Goal: Answer question/provide support: Share knowledge or assist other users

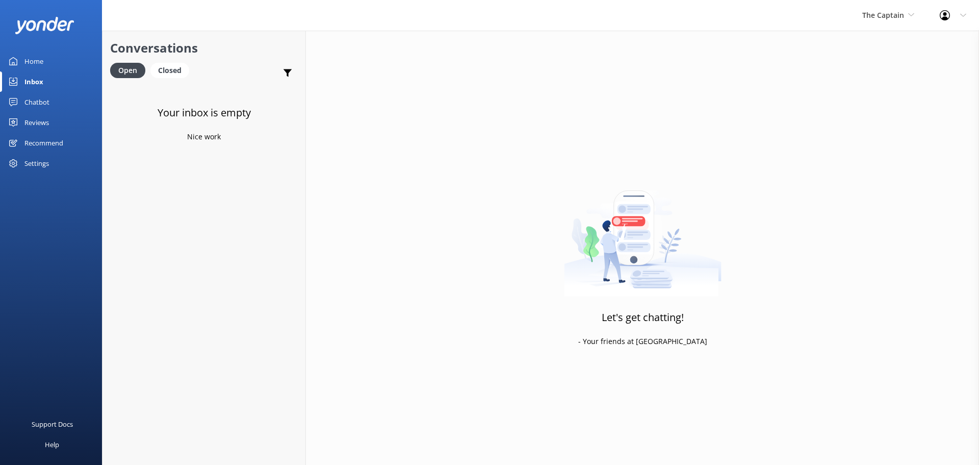
click at [891, 22] on div "The Captain De Palm Island Aruba's Activities Expert The Captain" at bounding box center [889, 15] width 78 height 31
click at [886, 42] on link "De [GEOGRAPHIC_DATA]" at bounding box center [901, 43] width 102 height 24
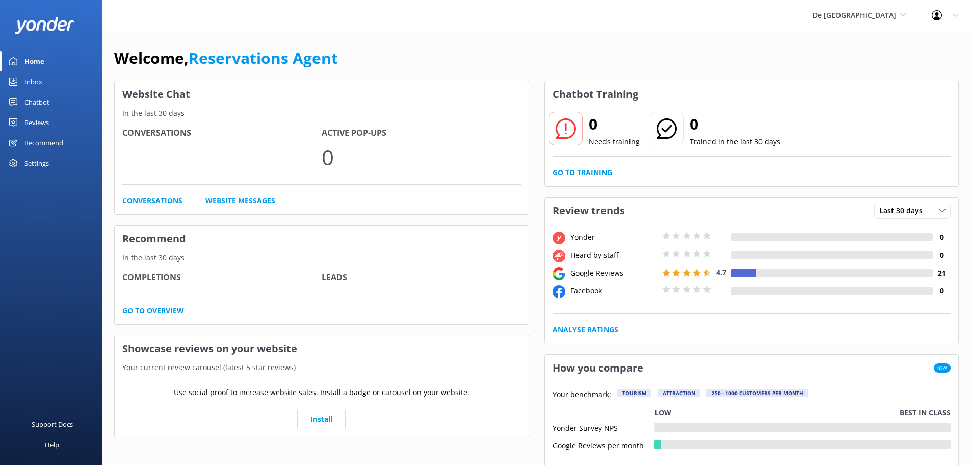
click at [38, 86] on div "Inbox" at bounding box center [33, 81] width 18 height 20
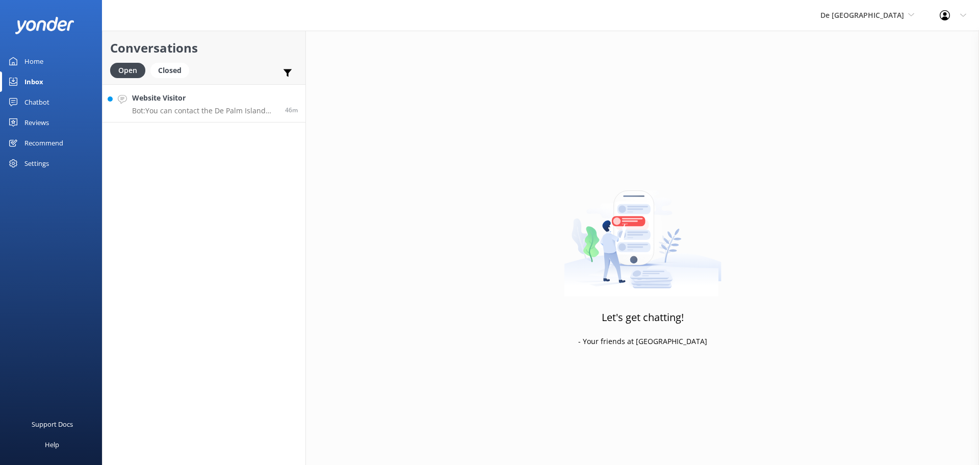
click at [216, 115] on link "Website Visitor Bot: You can contact the De Palm Island team at contact@depalmt…" at bounding box center [203, 103] width 203 height 38
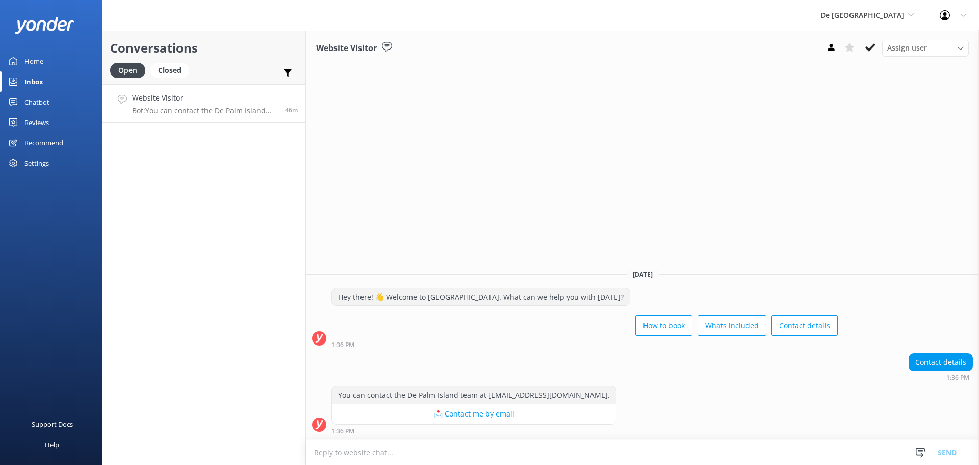
click at [441, 449] on textarea at bounding box center [642, 452] width 673 height 25
type textarea "+297-522-4500"
click at [949, 455] on button "Send" at bounding box center [947, 451] width 38 height 25
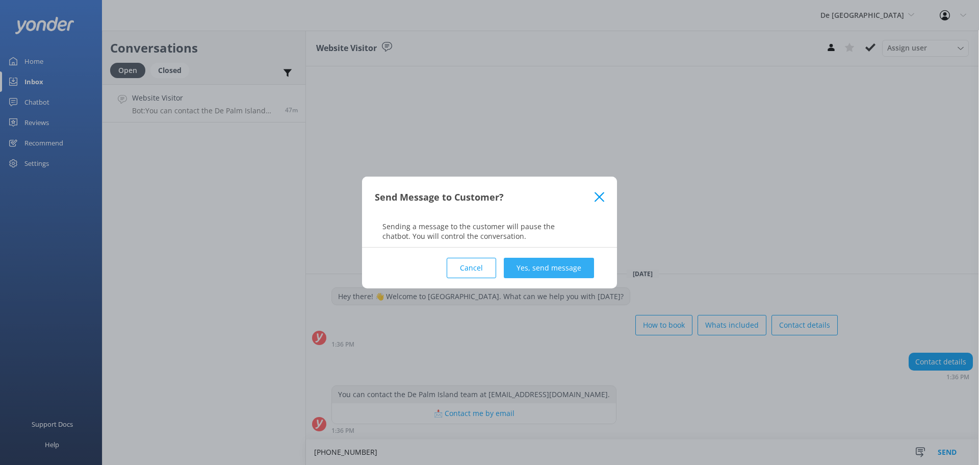
click at [552, 269] on button "Yes, send message" at bounding box center [549, 268] width 90 height 20
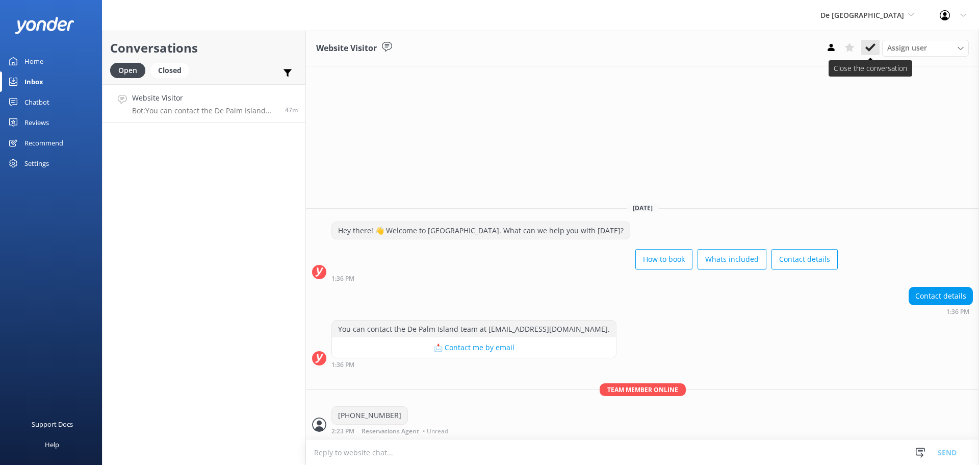
click at [873, 46] on use at bounding box center [870, 47] width 10 height 8
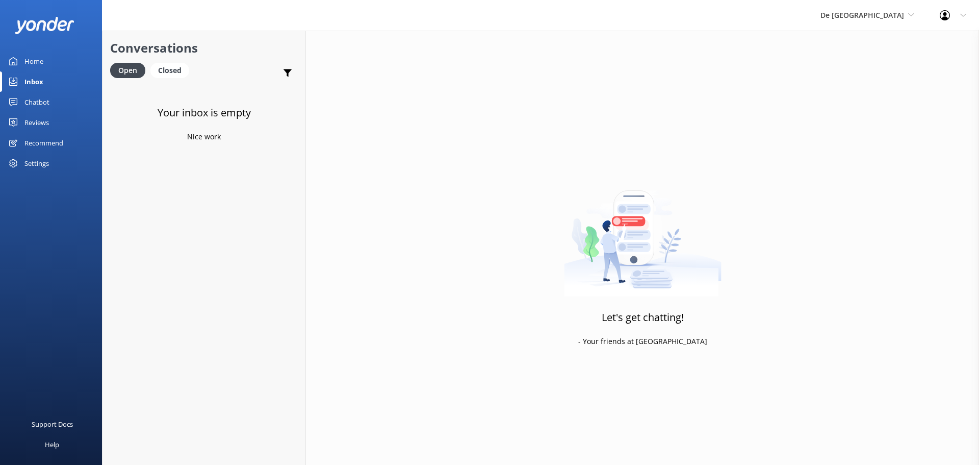
click at [862, 23] on div "De Palm Island De Palm Island Aruba's Activities Expert The Captain" at bounding box center [867, 15] width 119 height 31
click at [860, 68] on link "Aruba's Activities Expert" at bounding box center [859, 67] width 102 height 24
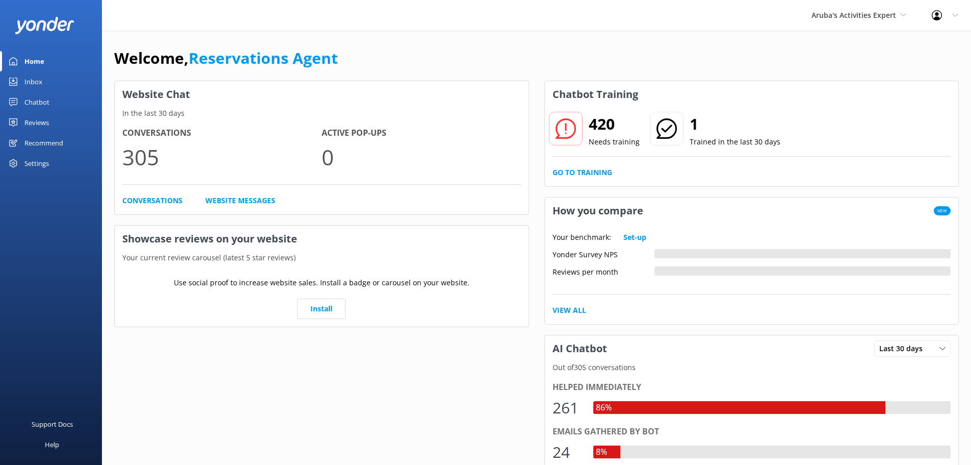
click at [39, 78] on div "Inbox" at bounding box center [33, 81] width 18 height 20
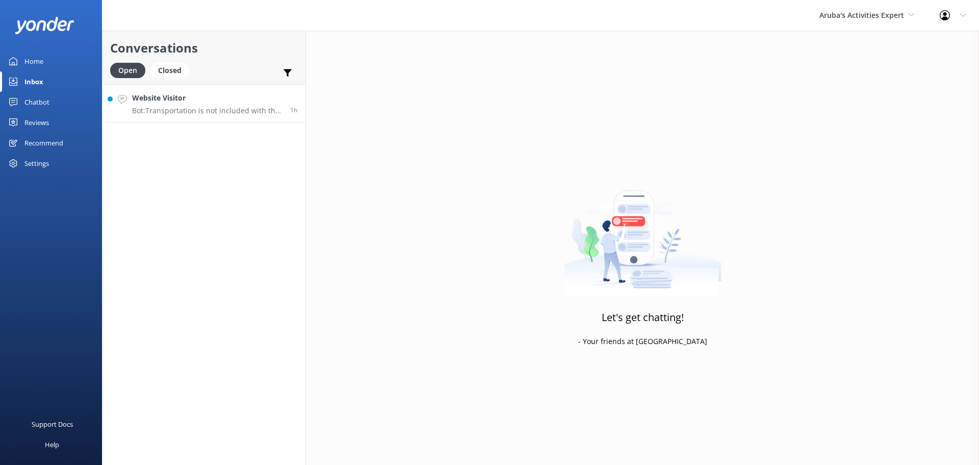
click at [232, 106] on p "Bot: Transportation is not included with the Palm Pleasure Catamaran tours. Gue…" at bounding box center [207, 110] width 150 height 9
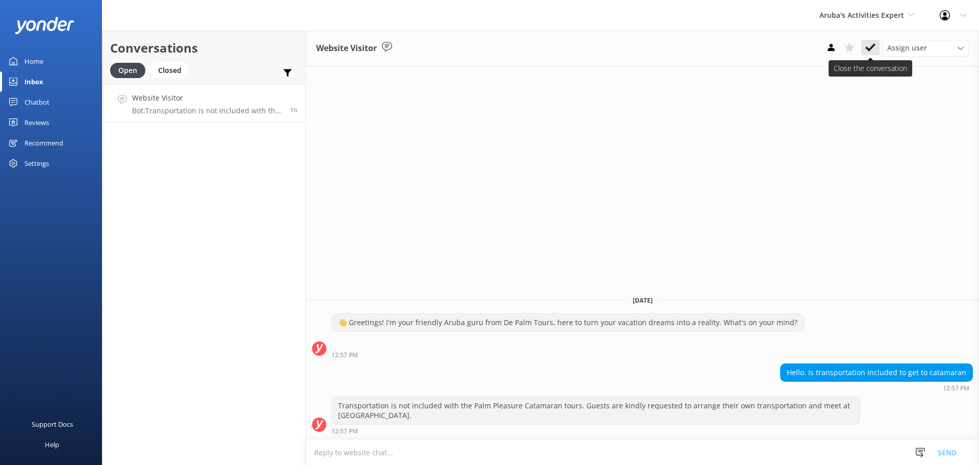
click at [871, 45] on icon at bounding box center [870, 47] width 10 height 10
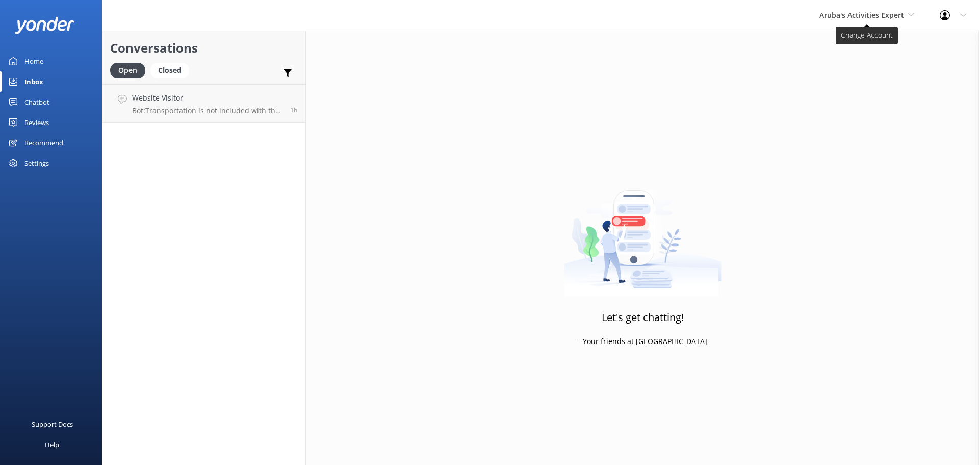
click at [901, 14] on span "Aruba's Activities Expert" at bounding box center [861, 15] width 85 height 10
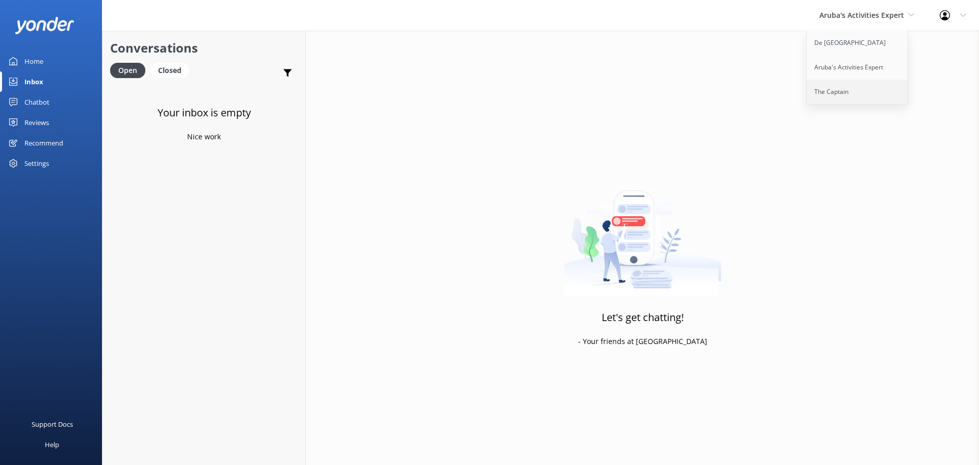
click at [871, 86] on link "The Captain" at bounding box center [858, 92] width 102 height 24
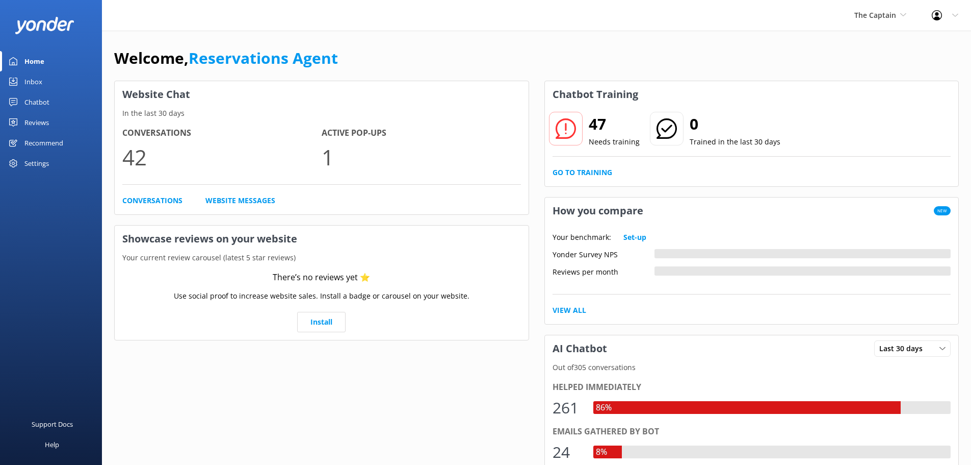
click at [48, 85] on link "Inbox" at bounding box center [51, 81] width 102 height 20
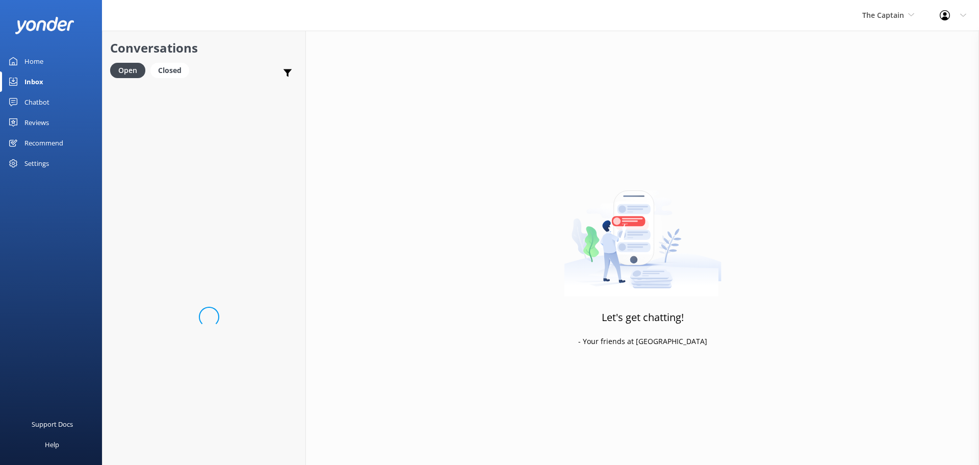
click at [891, 15] on span "The Captain" at bounding box center [883, 15] width 42 height 10
click at [871, 42] on link "De [GEOGRAPHIC_DATA]" at bounding box center [901, 43] width 102 height 24
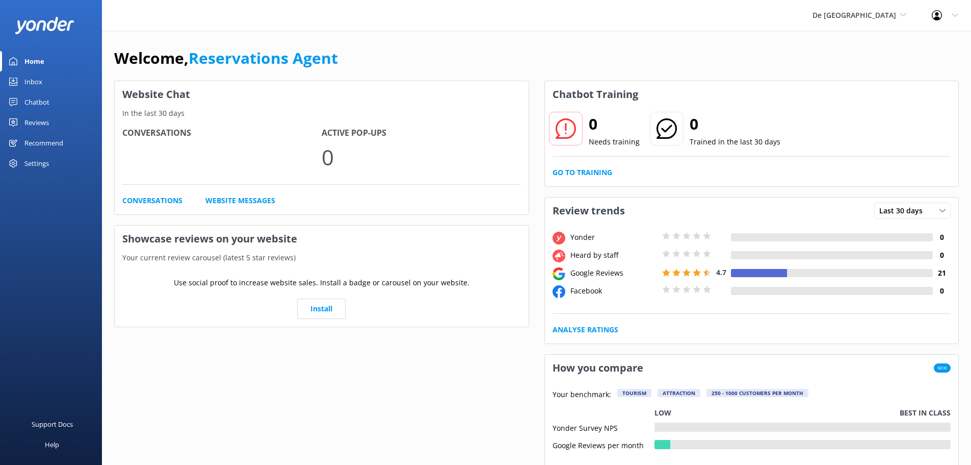
click at [40, 81] on div "Inbox" at bounding box center [33, 81] width 18 height 20
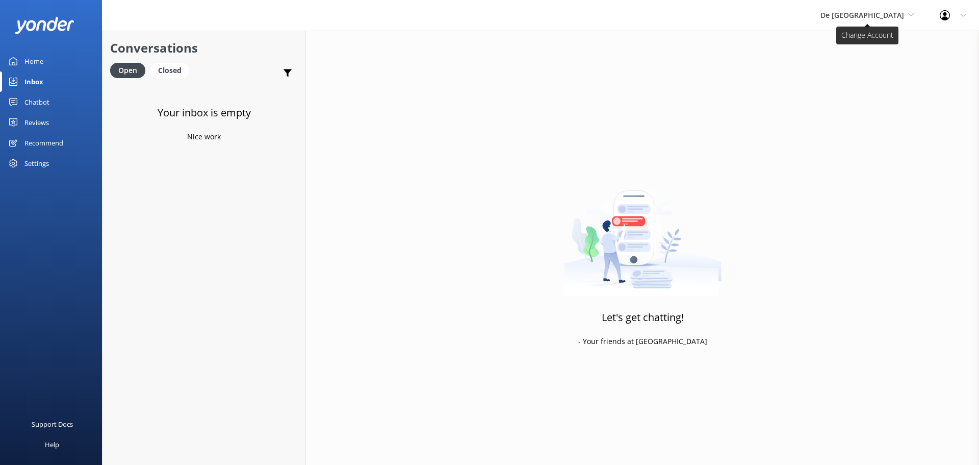
click at [876, 20] on span "De [GEOGRAPHIC_DATA]" at bounding box center [867, 15] width 94 height 11
click at [890, 62] on link "Aruba's Activities Expert" at bounding box center [859, 67] width 102 height 24
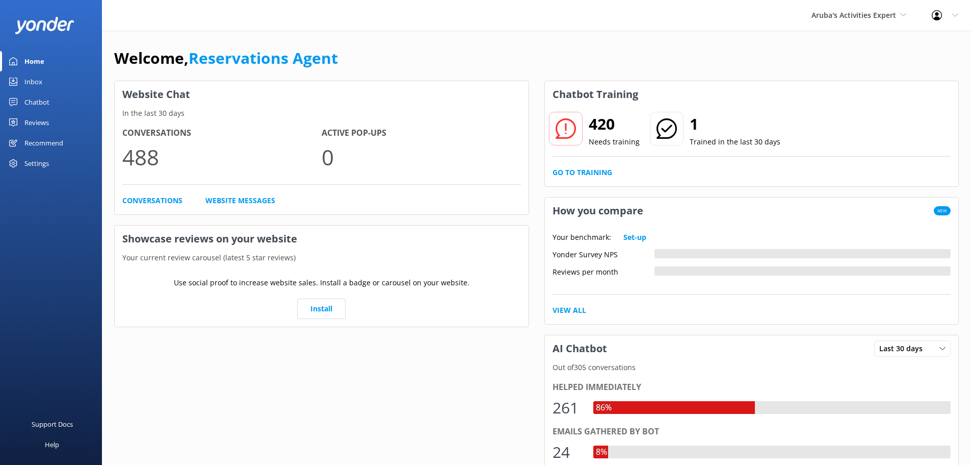
click at [52, 78] on link "Inbox" at bounding box center [51, 81] width 102 height 20
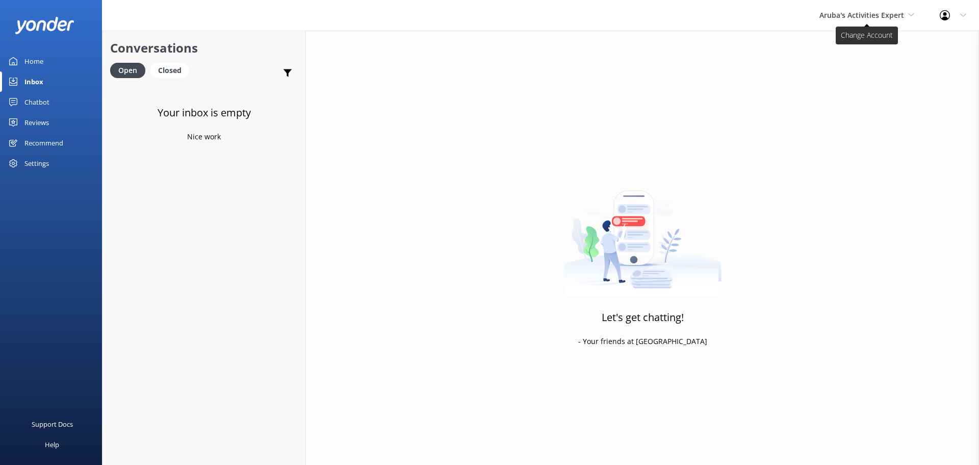
click at [881, 14] on span "Aruba's Activities Expert" at bounding box center [861, 15] width 85 height 10
click at [830, 95] on link "The Captain" at bounding box center [858, 92] width 102 height 24
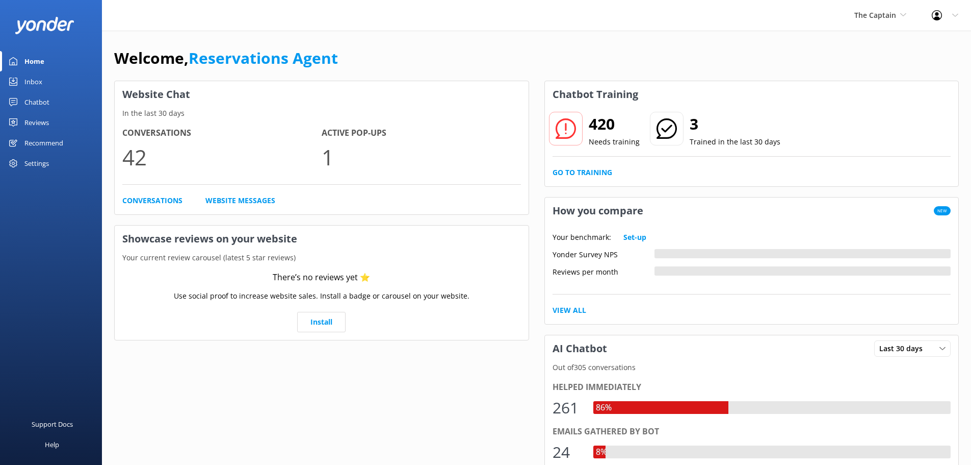
click at [33, 82] on div "Inbox" at bounding box center [33, 81] width 18 height 20
